Goal: Task Accomplishment & Management: Complete application form

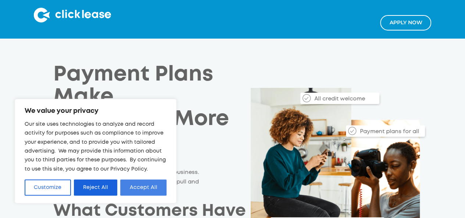
click at [136, 187] on button "Accept All" at bounding box center [143, 187] width 46 height 16
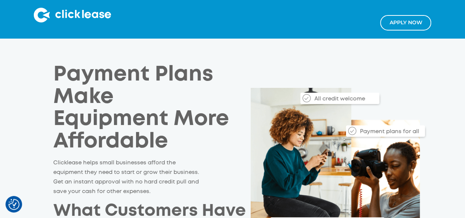
click at [406, 20] on link "Apply NOw" at bounding box center [405, 22] width 51 height 15
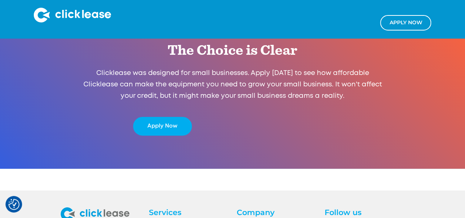
scroll to position [1459, 0]
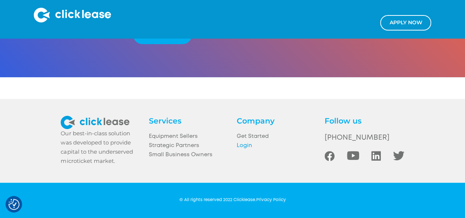
click at [246, 145] on link "Login" at bounding box center [276, 145] width 79 height 9
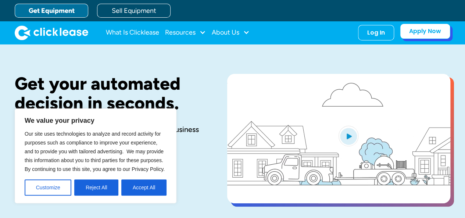
click at [440, 30] on link "Apply Now" at bounding box center [425, 31] width 50 height 15
